Goal: Information Seeking & Learning: Learn about a topic

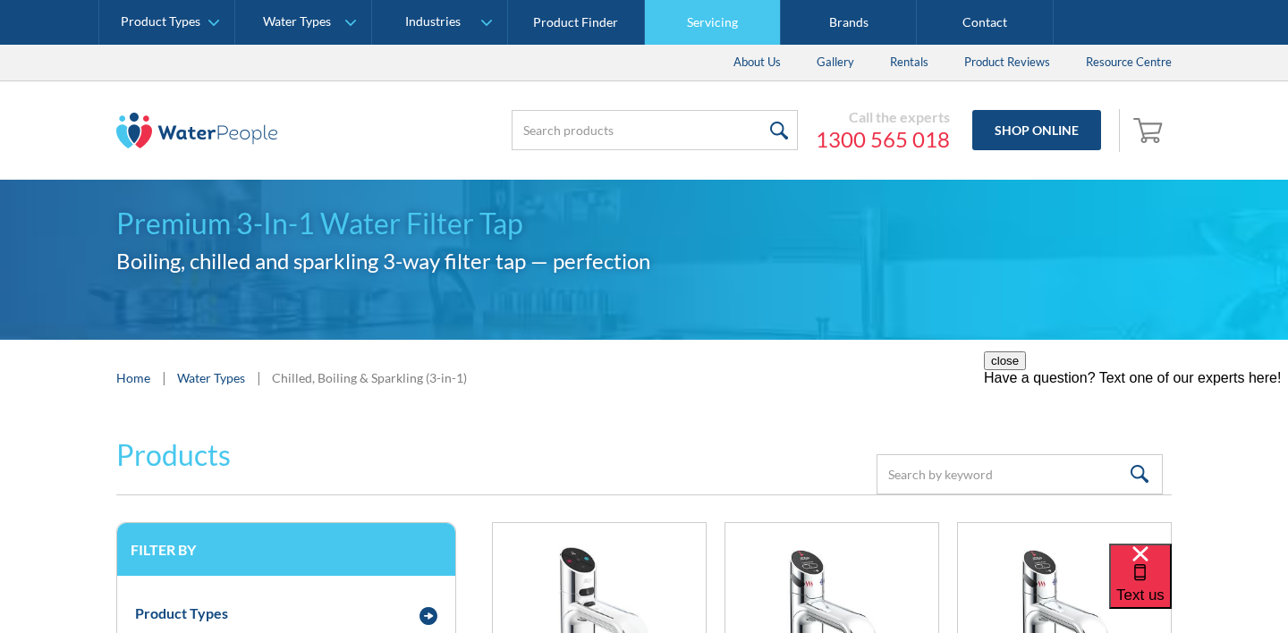
click at [713, 23] on link "Servicing" at bounding box center [713, 22] width 136 height 45
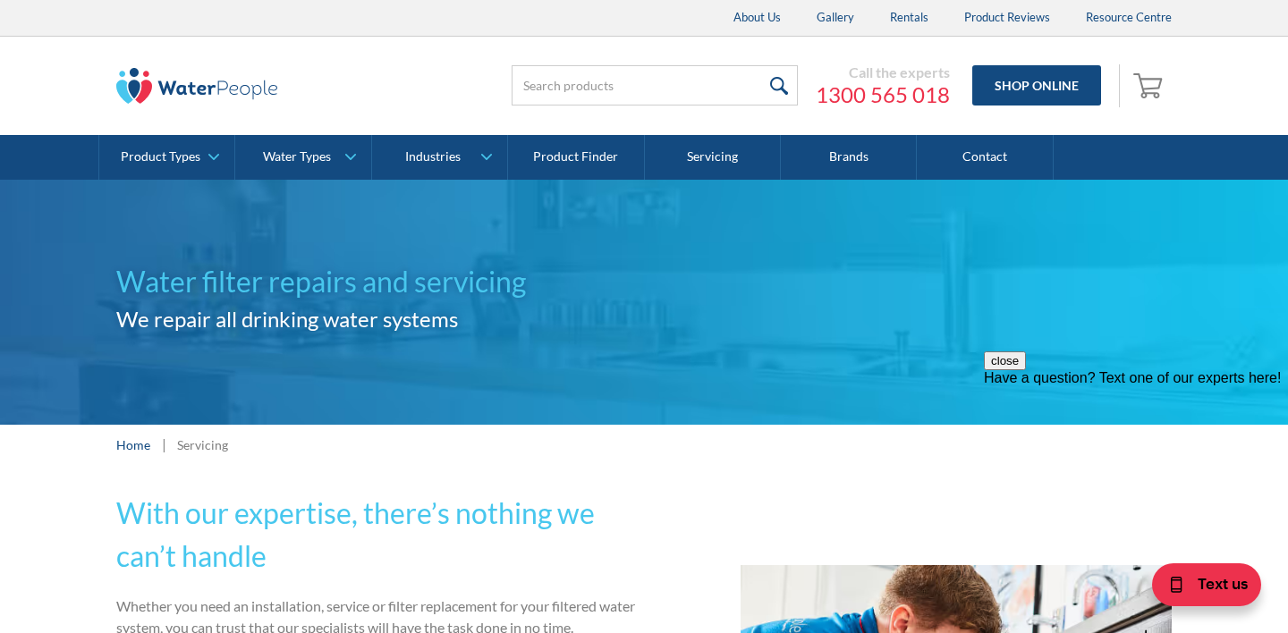
click at [599, 334] on h2 "We repair all drinking water systems" at bounding box center [380, 319] width 528 height 32
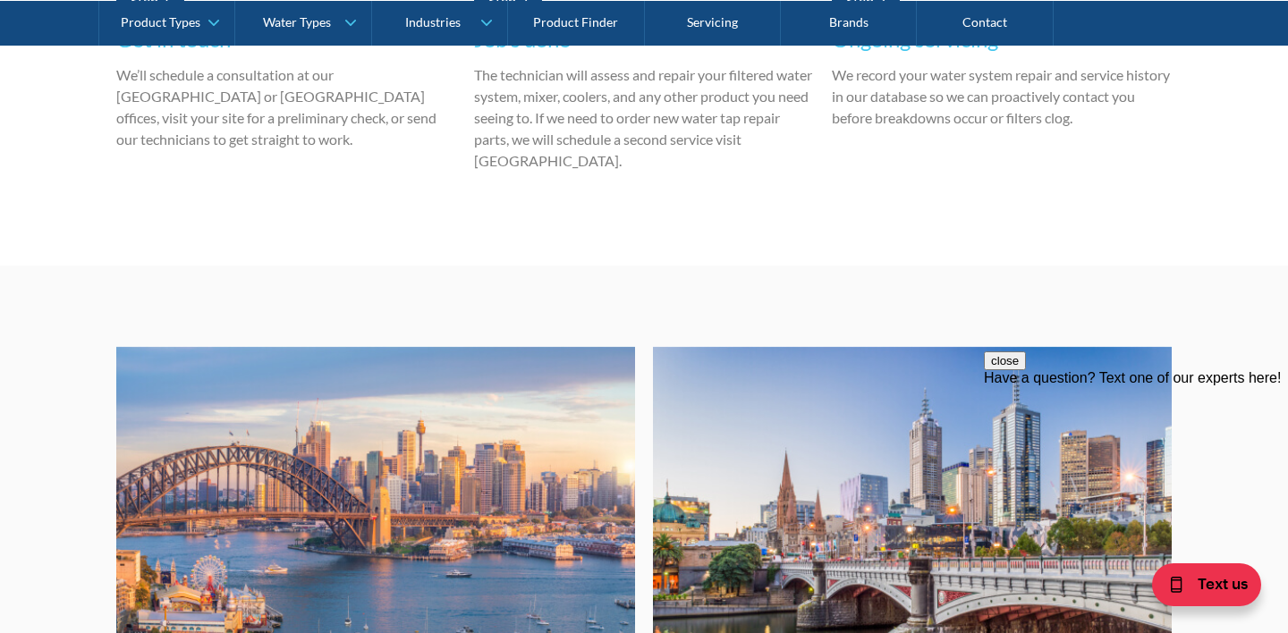
scroll to position [4551, 0]
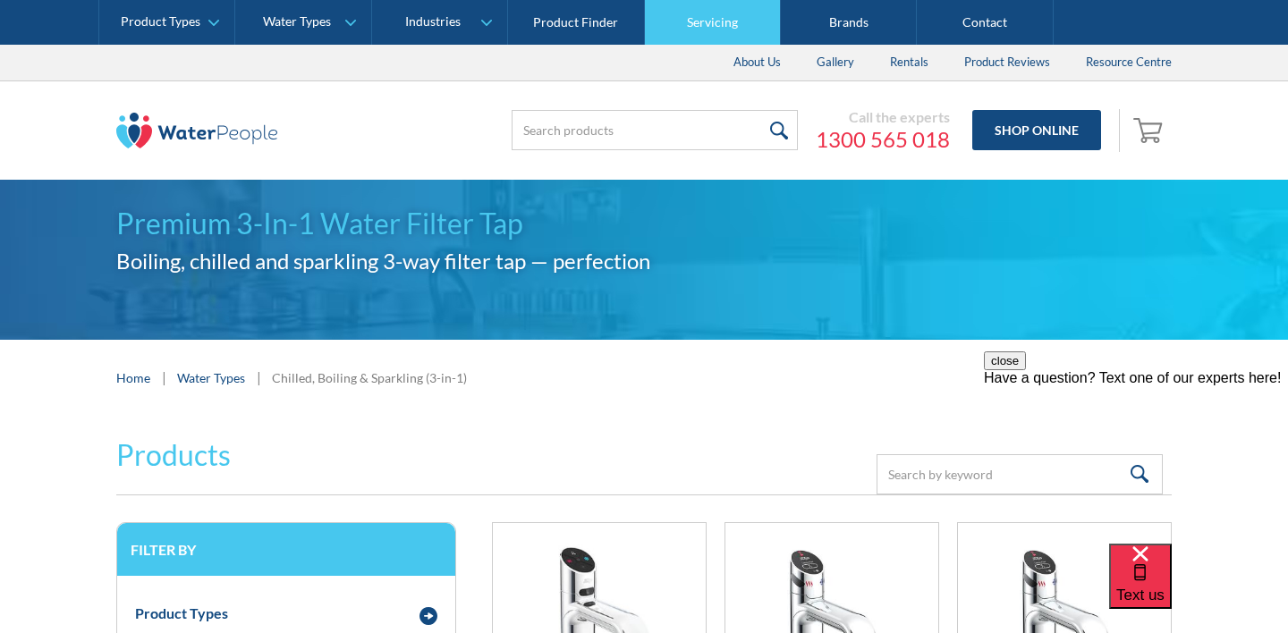
click at [709, 30] on link "Servicing" at bounding box center [713, 22] width 136 height 45
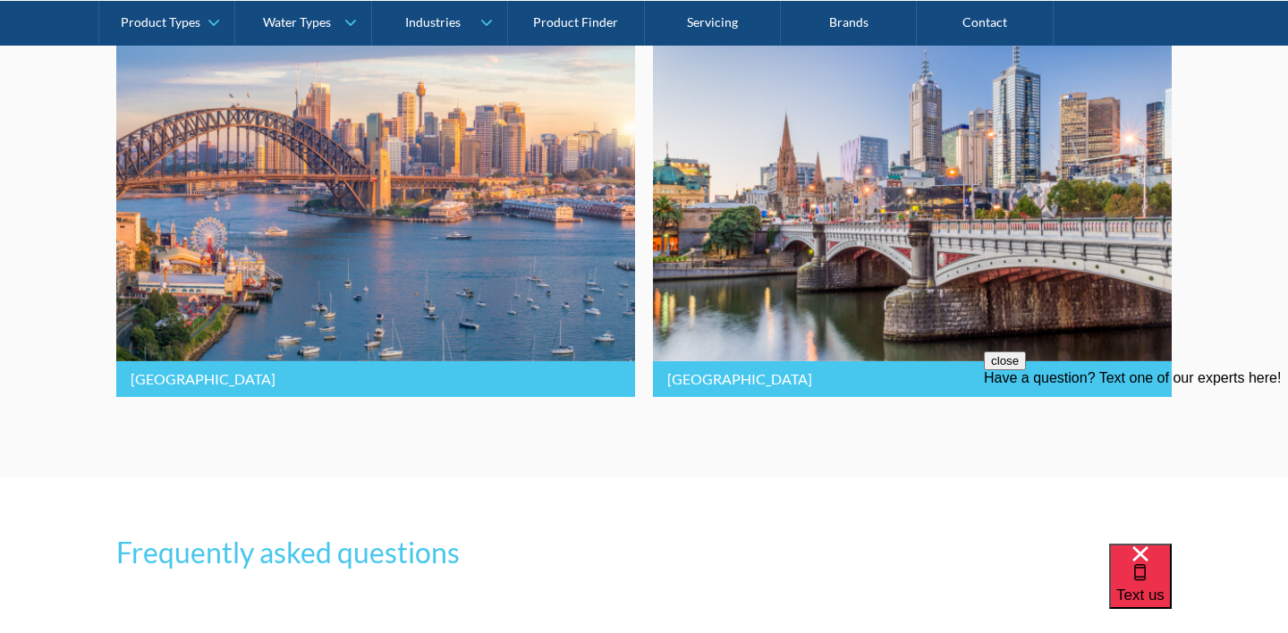
scroll to position [4608, 0]
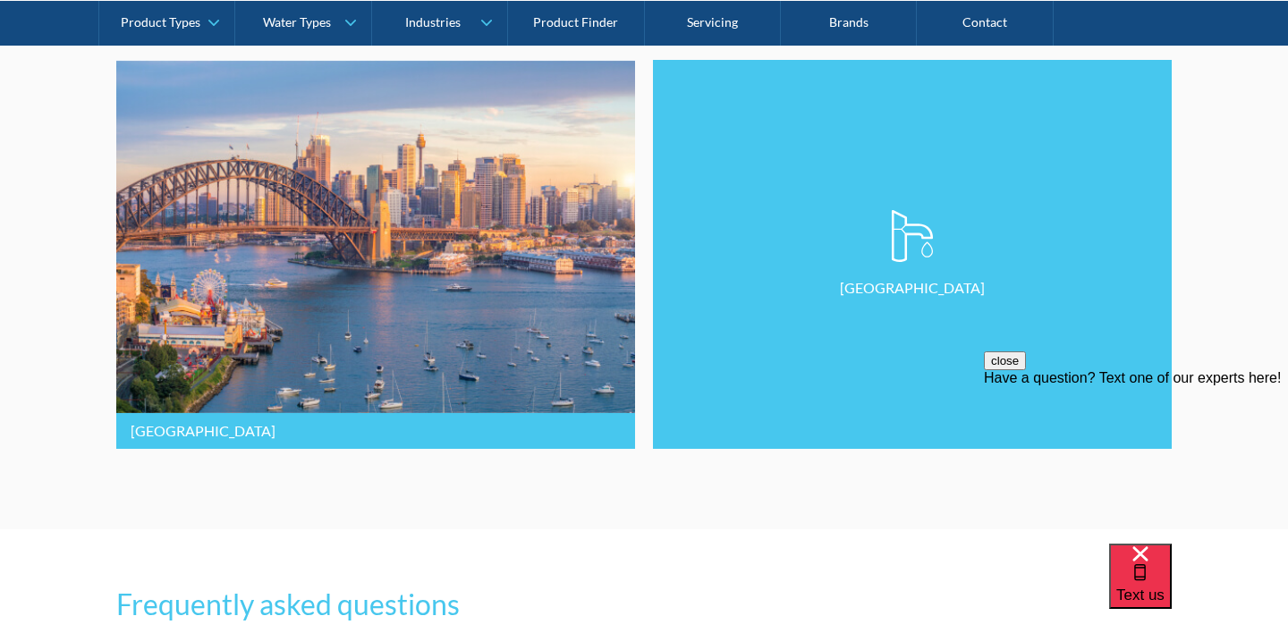
click at [786, 303] on link "[GEOGRAPHIC_DATA]" at bounding box center [912, 254] width 519 height 389
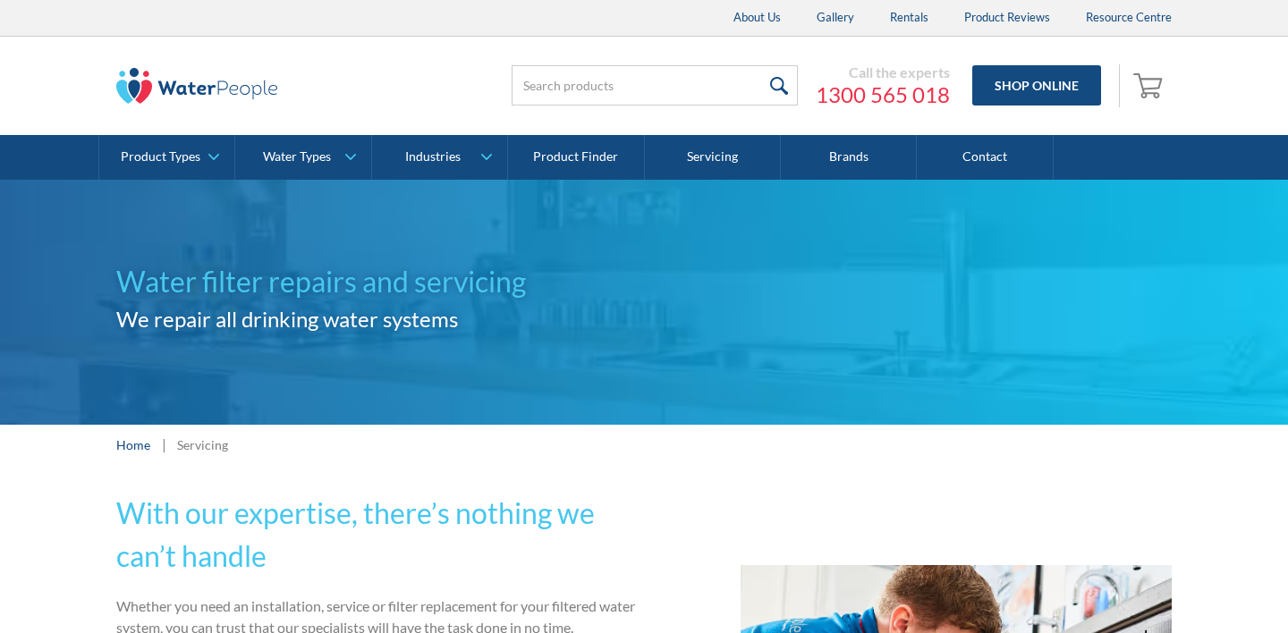
scroll to position [4608, 0]
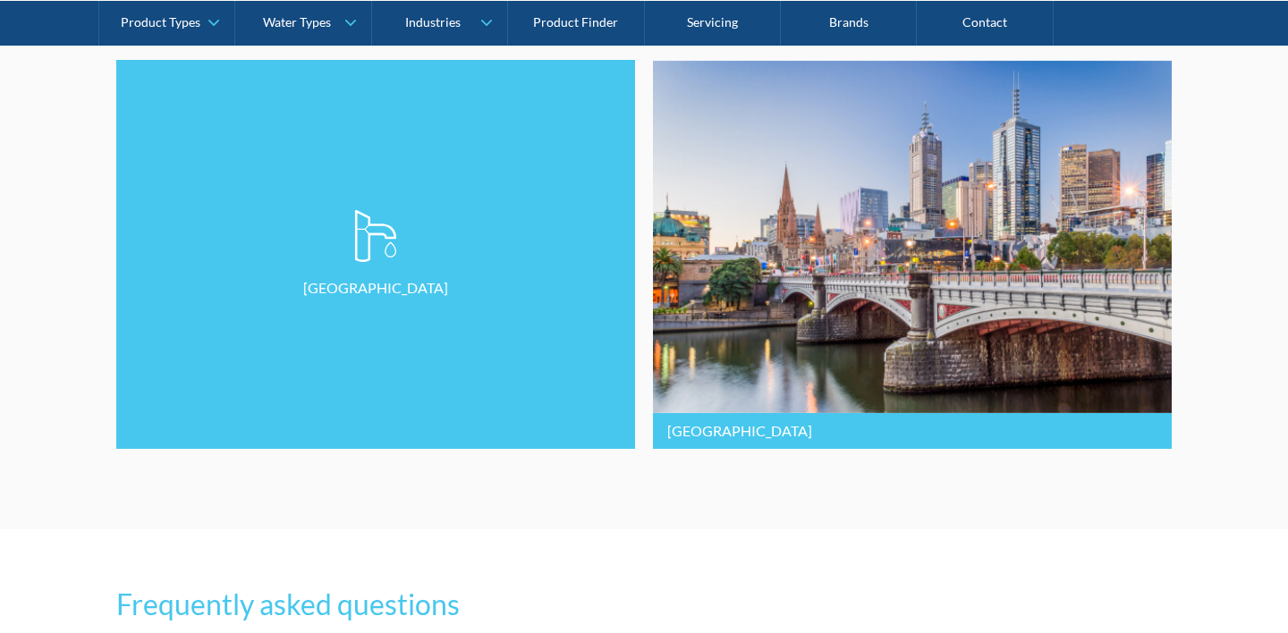
click at [348, 344] on link "[GEOGRAPHIC_DATA]" at bounding box center [375, 254] width 519 height 389
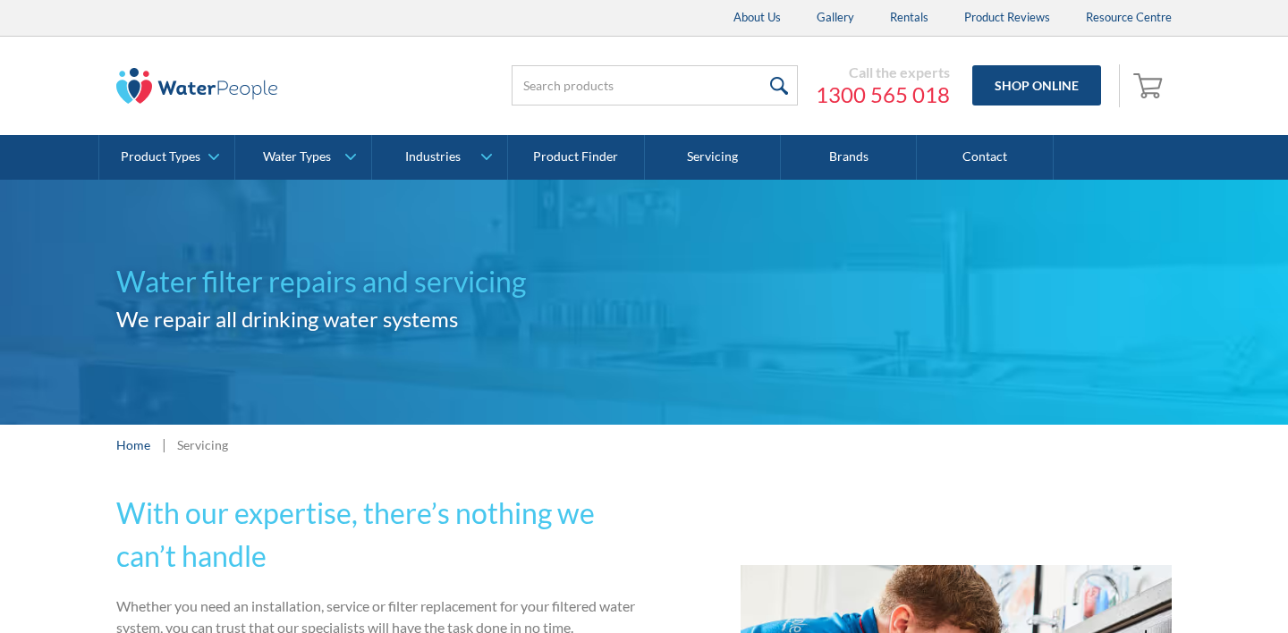
scroll to position [4608, 0]
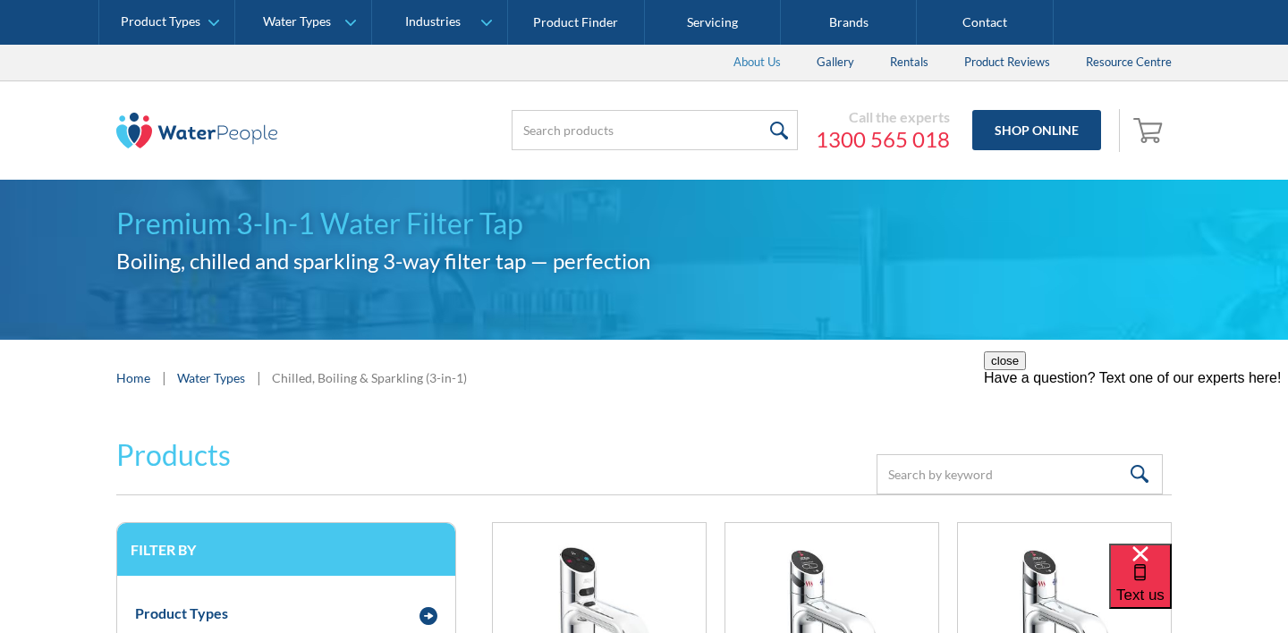
click at [774, 58] on link "About Us" at bounding box center [757, 63] width 83 height 36
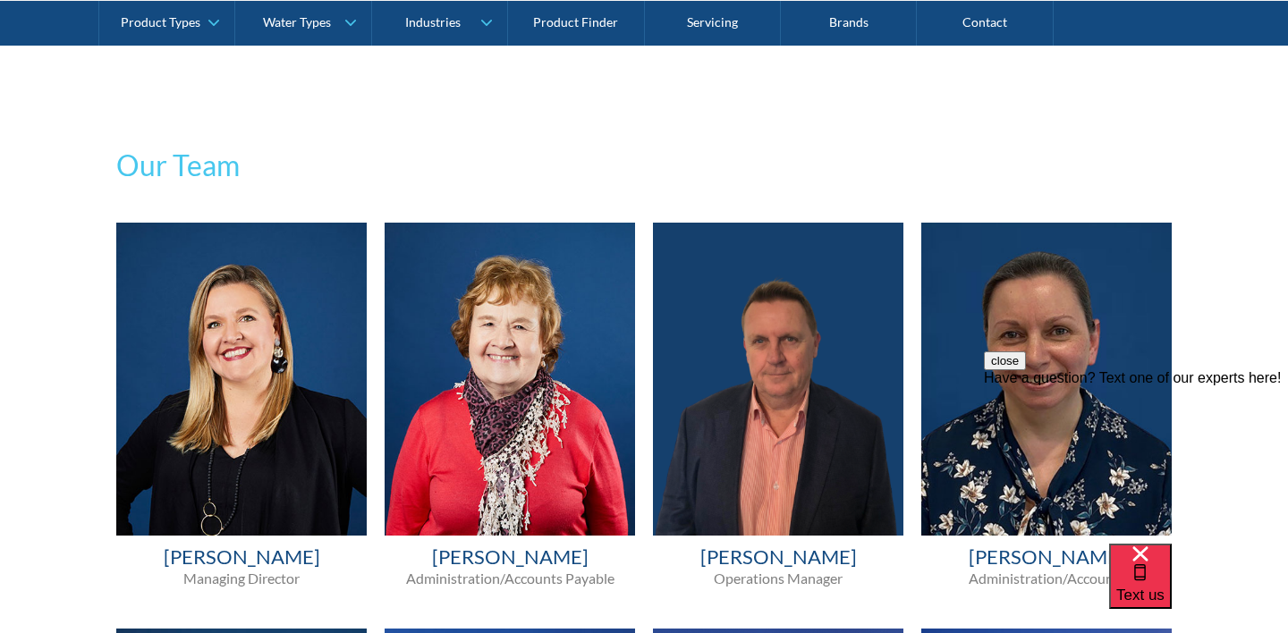
scroll to position [910, 0]
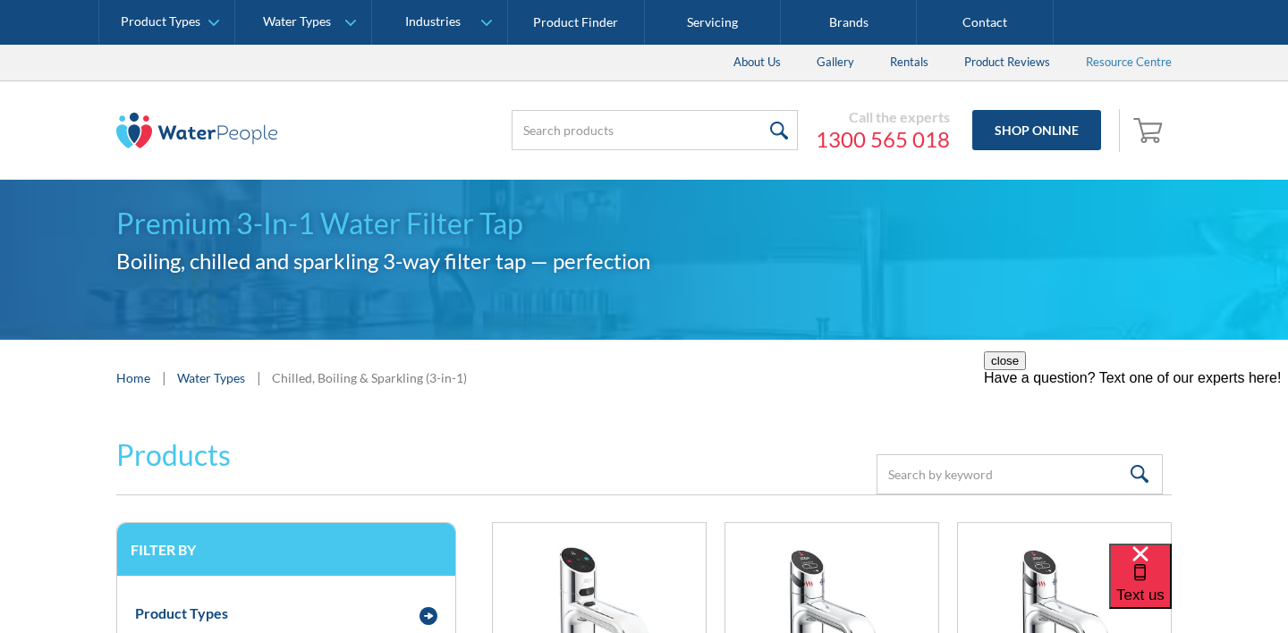
click at [1114, 50] on link "Resource Centre" at bounding box center [1129, 63] width 122 height 36
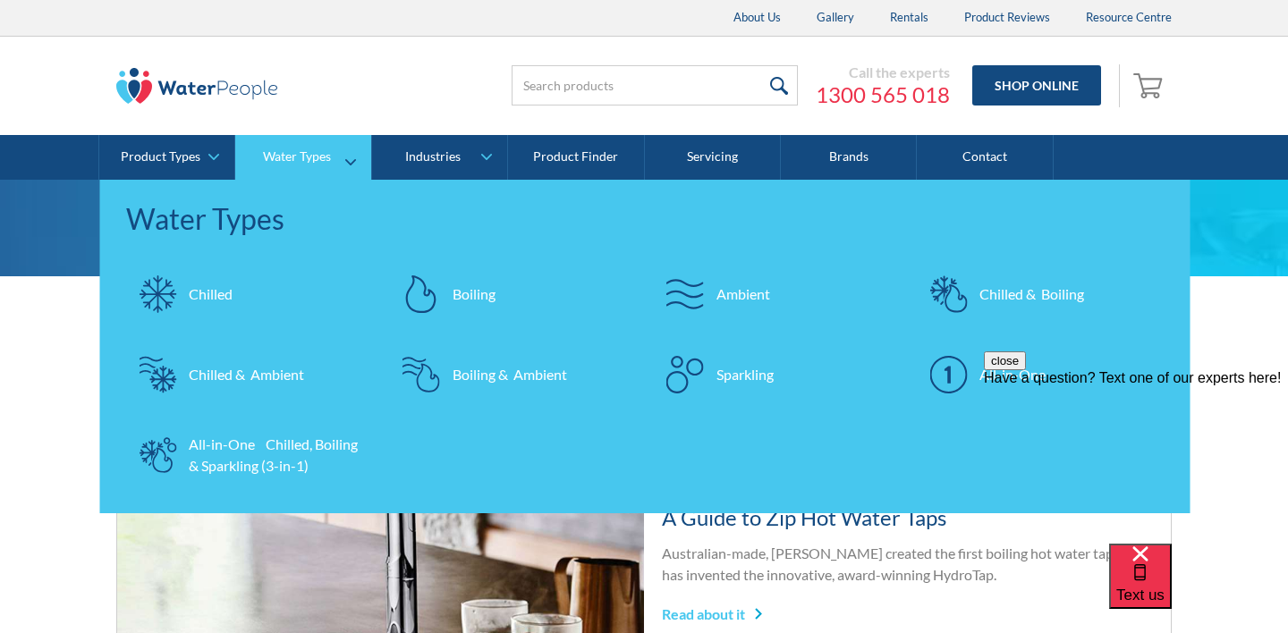
click at [285, 156] on div "Water Types" at bounding box center [297, 156] width 68 height 15
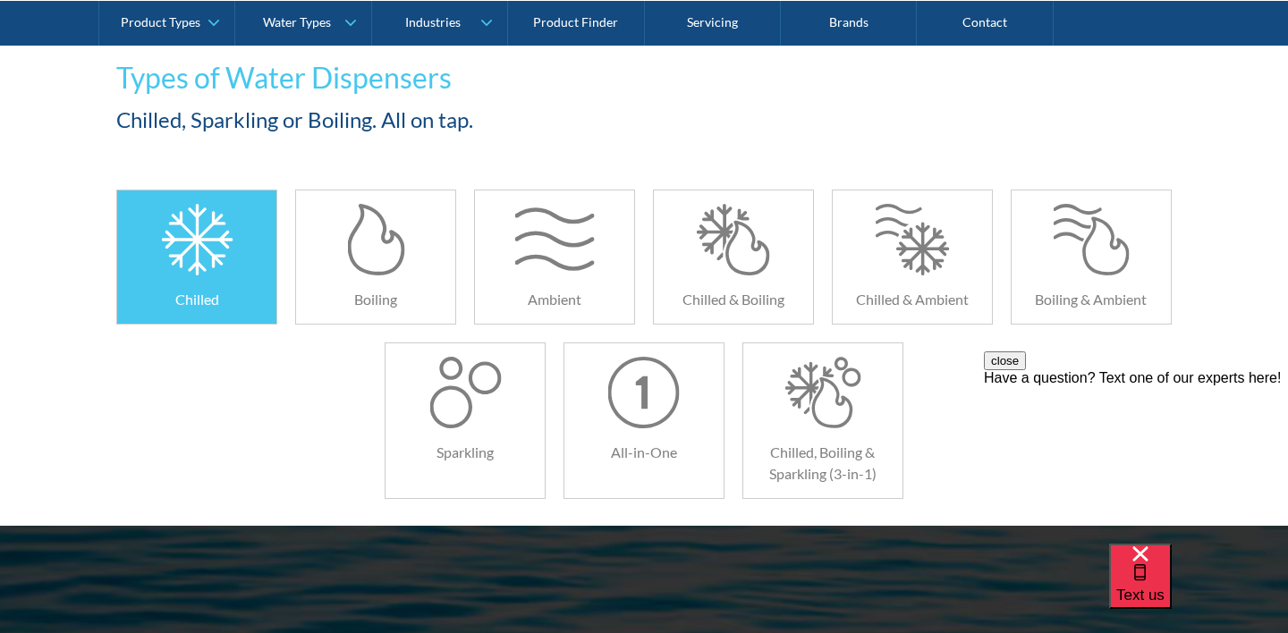
click at [238, 263] on div at bounding box center [196, 233] width 159 height 85
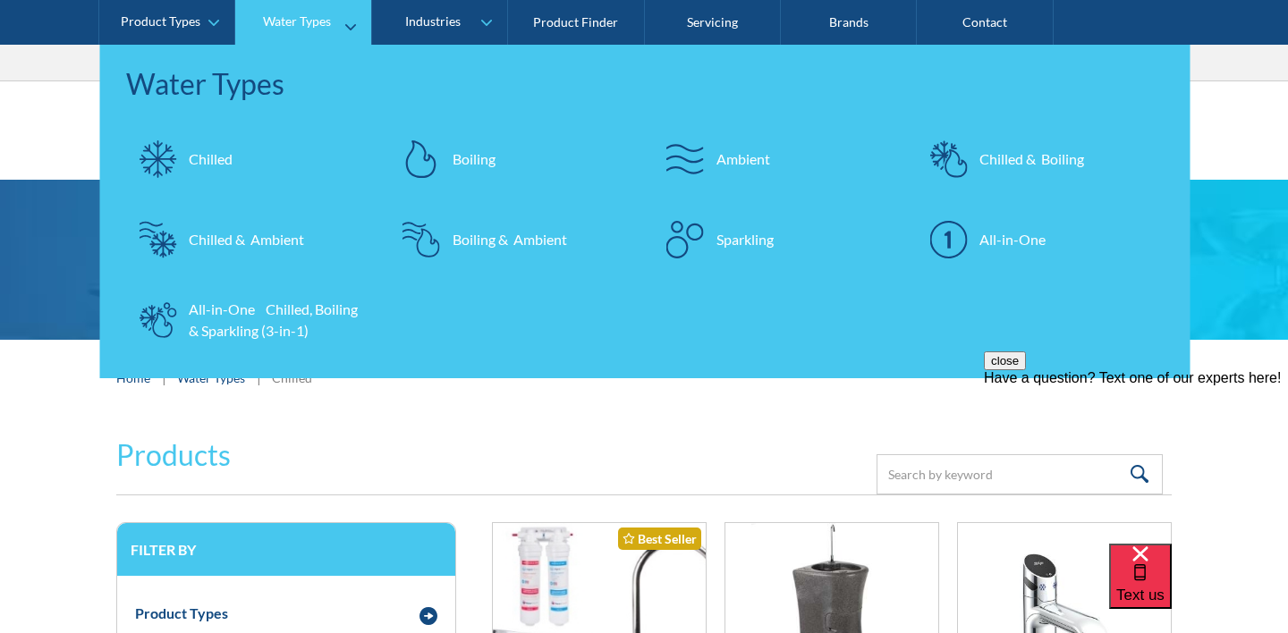
click at [464, 158] on div "Boiling" at bounding box center [474, 159] width 43 height 21
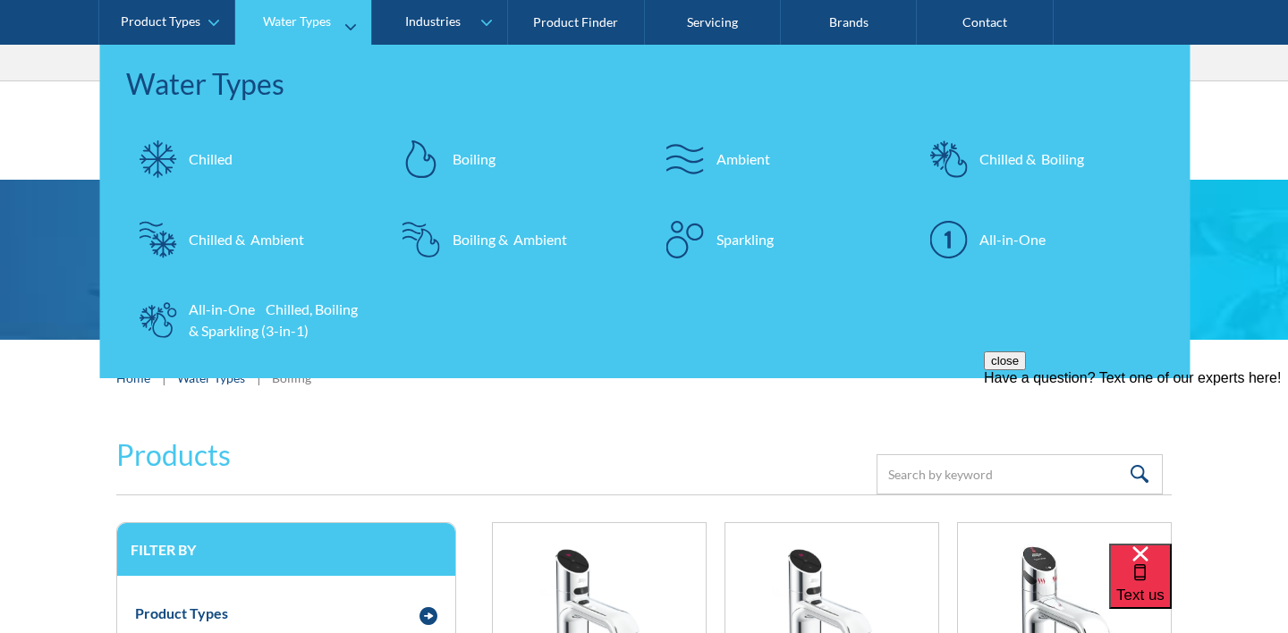
click at [746, 233] on div "Sparkling" at bounding box center [745, 239] width 57 height 21
